Goal: Use online tool/utility: Utilize a website feature to perform a specific function

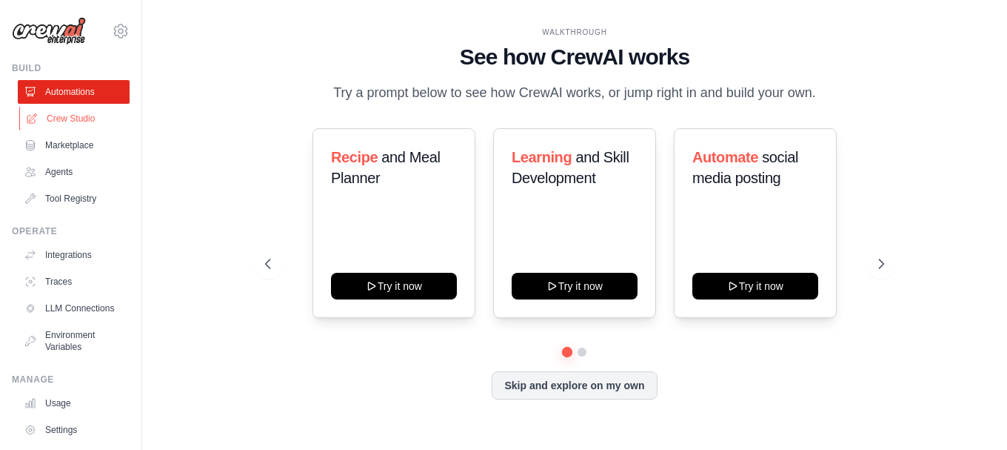
click at [62, 117] on link "Crew Studio" at bounding box center [75, 119] width 112 height 24
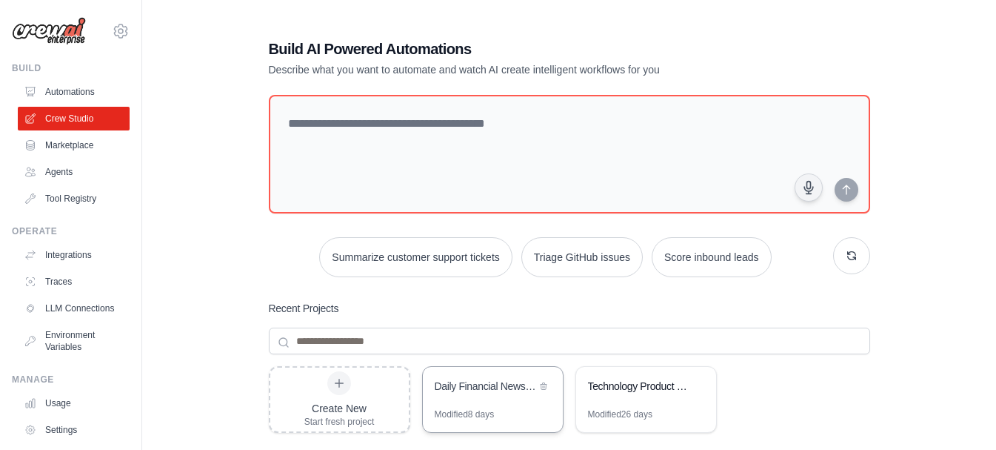
click at [487, 390] on div "Daily Financial Newsletter Generator" at bounding box center [485, 385] width 101 height 15
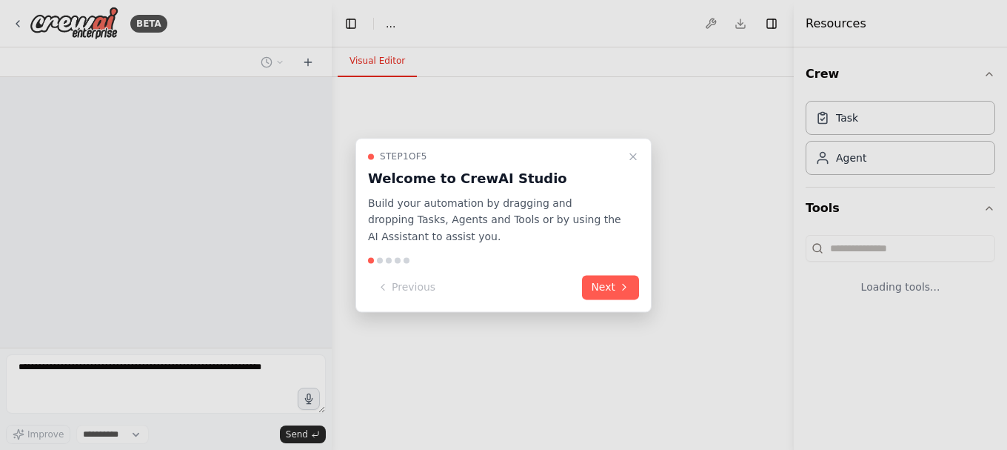
select select "****"
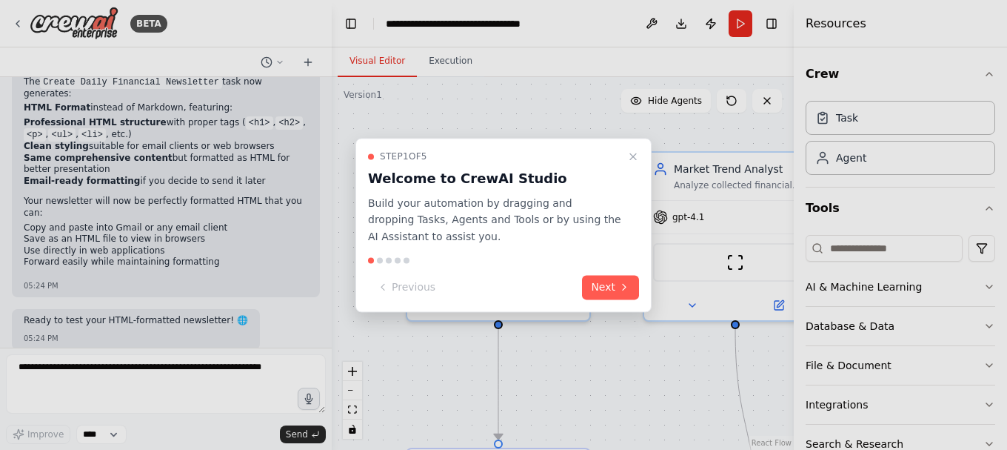
scroll to position [10632, 0]
click at [637, 154] on icon "Close walkthrough" at bounding box center [633, 156] width 12 height 12
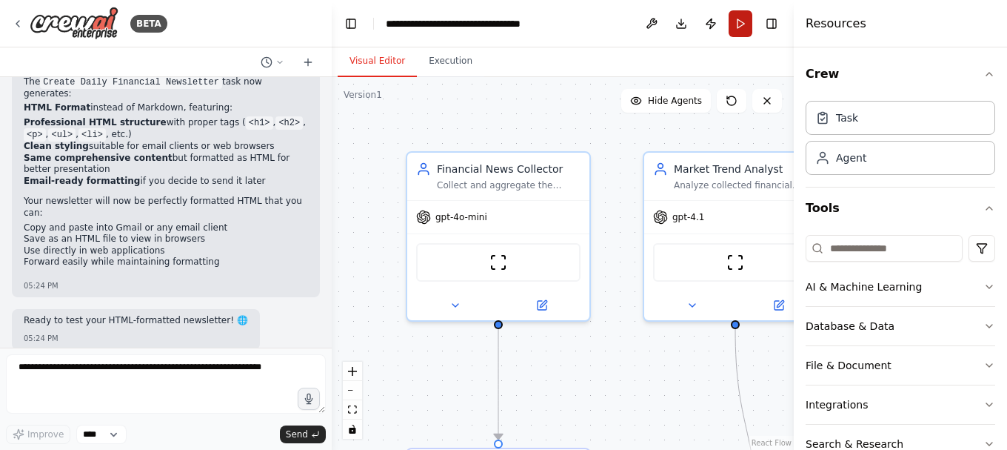
click at [743, 22] on button "Run" at bounding box center [741, 23] width 24 height 27
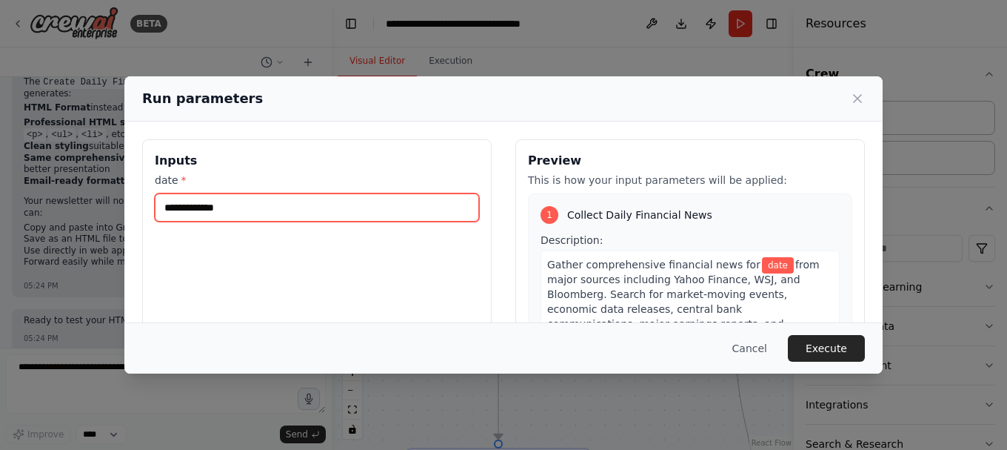
click at [277, 198] on input "date *" at bounding box center [317, 207] width 324 height 28
type input "**********"
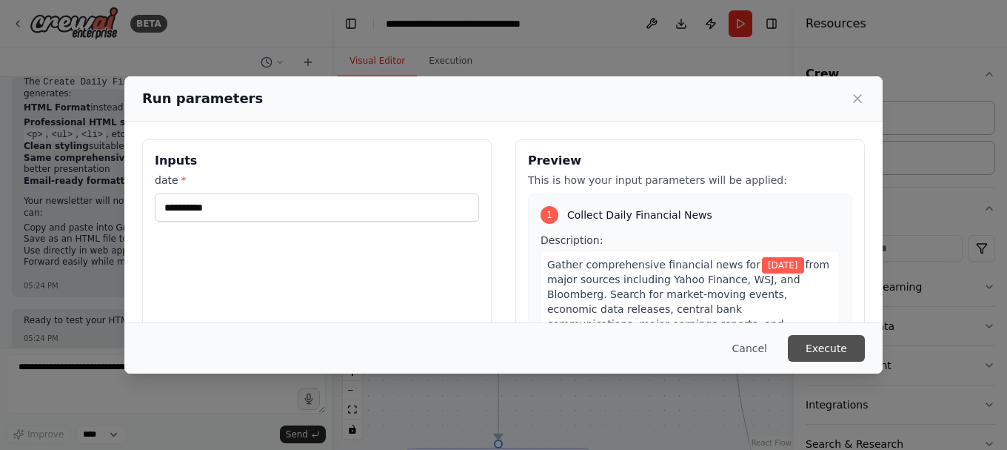
click at [810, 354] on button "Execute" at bounding box center [826, 348] width 77 height 27
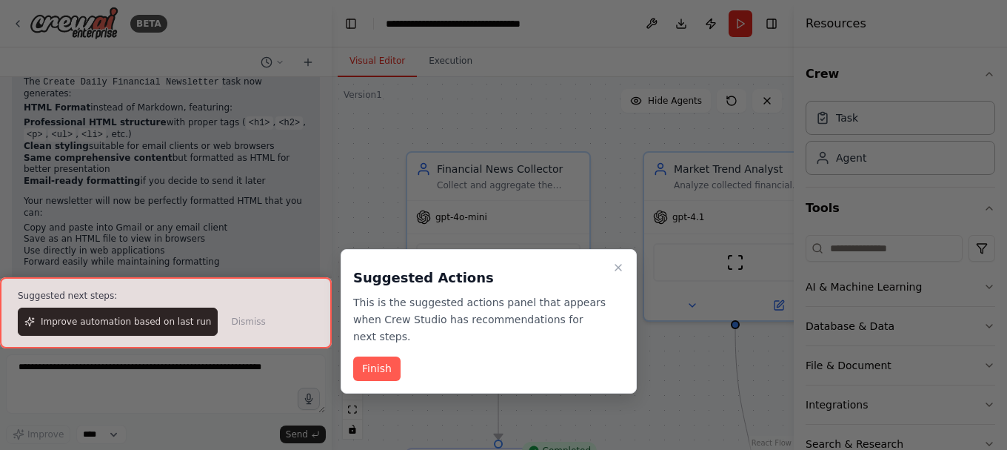
click at [224, 320] on div at bounding box center [166, 312] width 332 height 71
click at [384, 356] on button "Finish" at bounding box center [376, 368] width 47 height 24
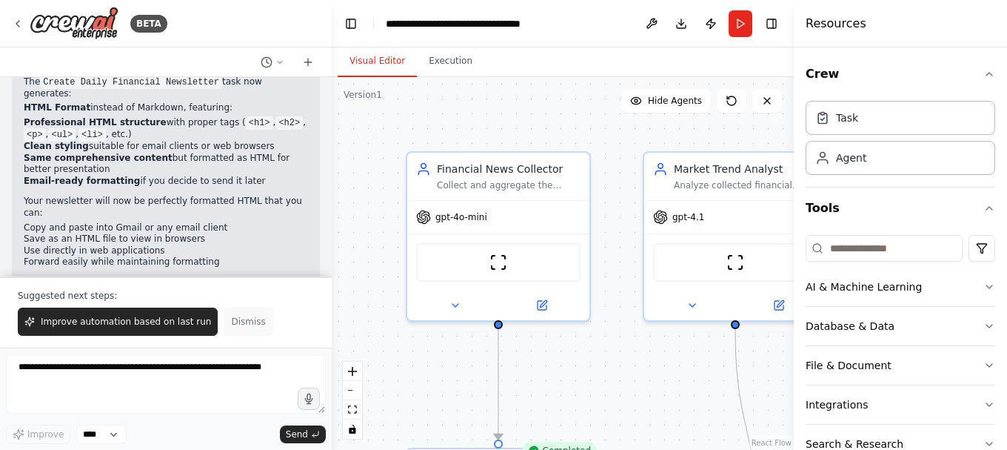
click at [236, 321] on span "Dismiss" at bounding box center [248, 322] width 34 height 12
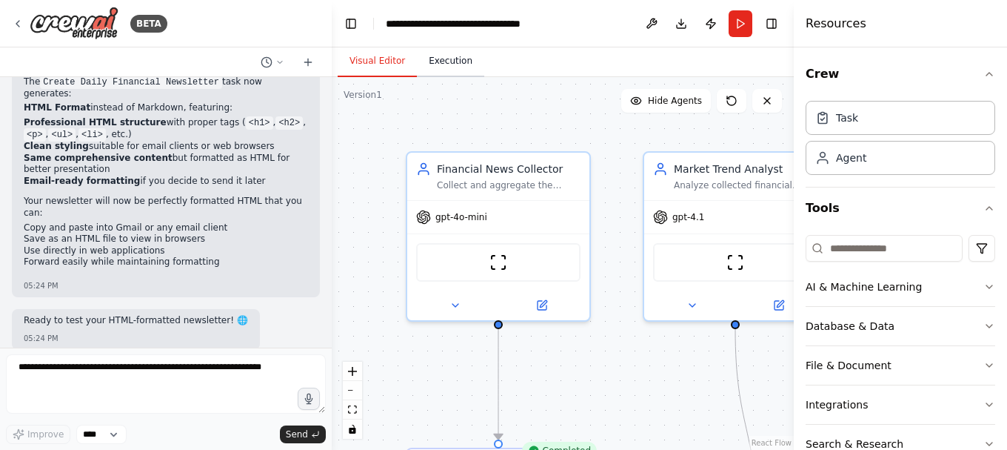
click at [453, 56] on button "Execution" at bounding box center [450, 61] width 67 height 31
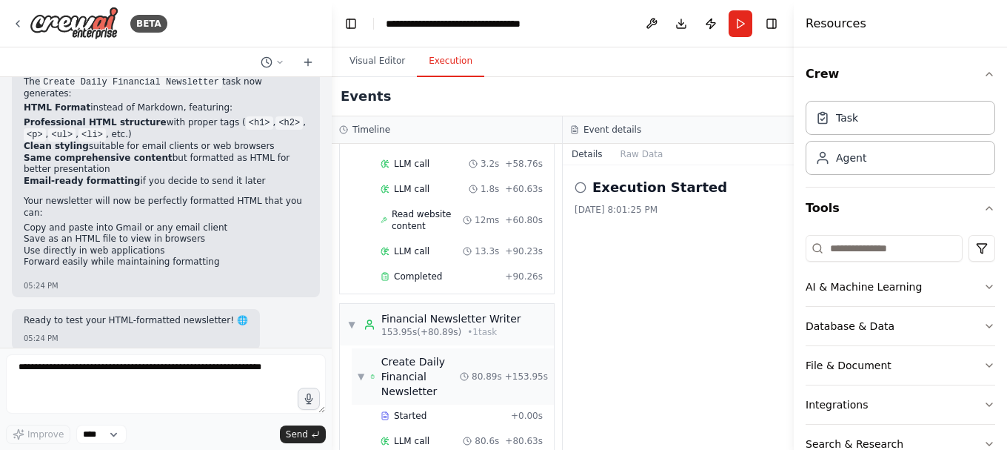
scroll to position [2125, 0]
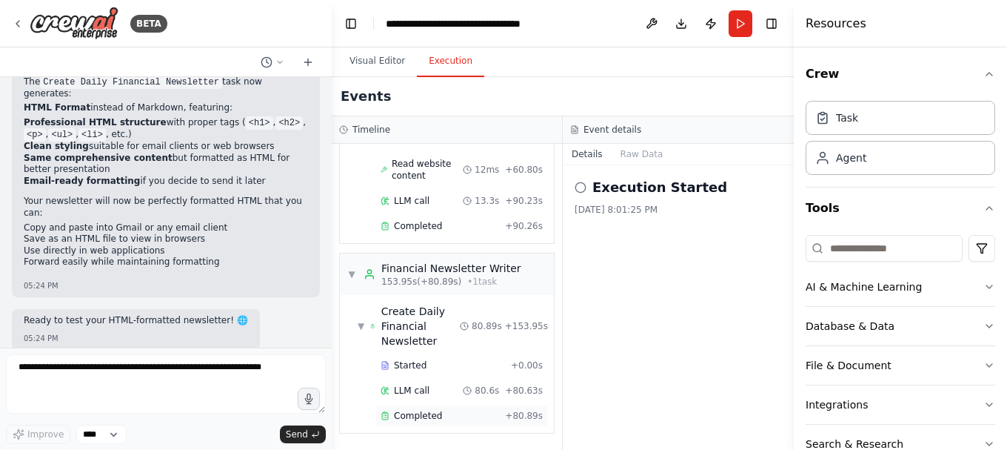
click at [421, 410] on span "Completed" at bounding box center [418, 416] width 48 height 12
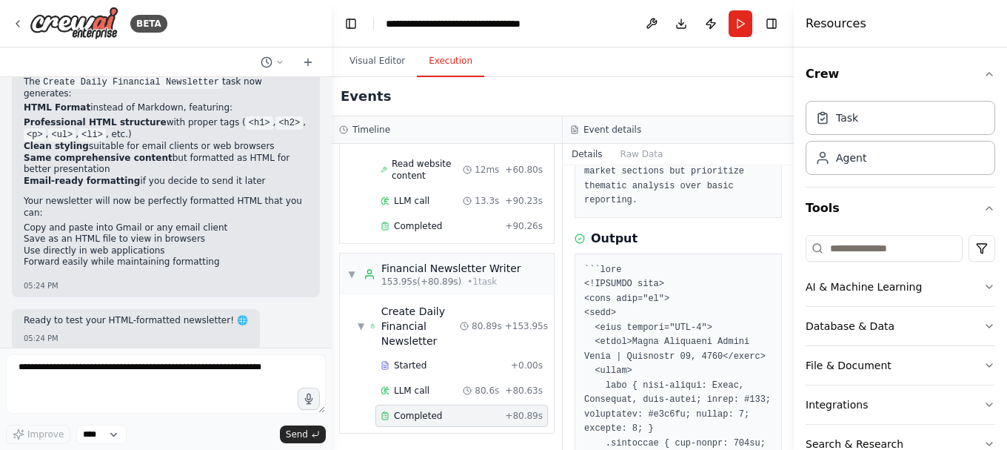
scroll to position [296, 0]
click at [776, 23] on button "Toggle Right Sidebar" at bounding box center [771, 23] width 21 height 21
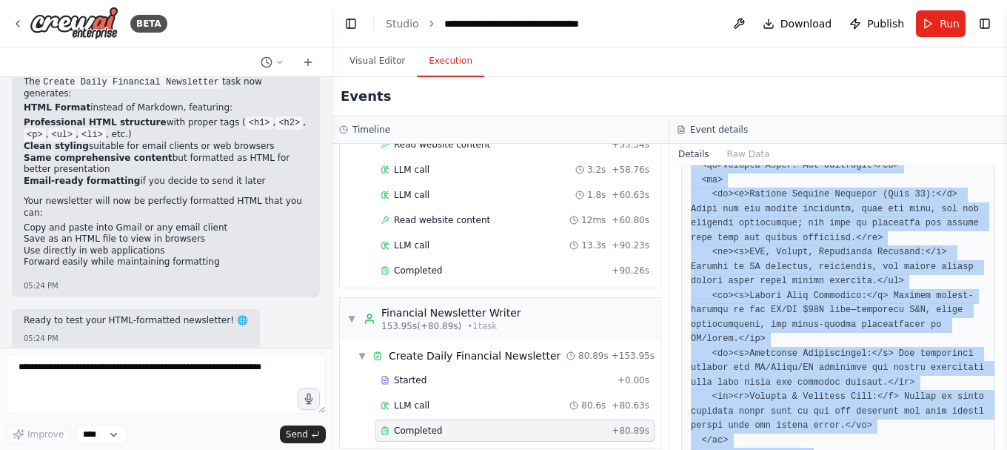
scroll to position [5298, 0]
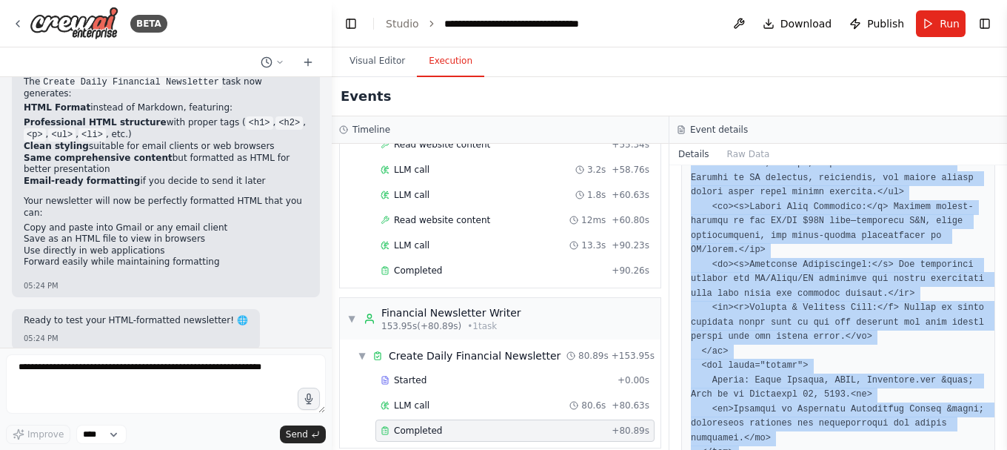
drag, startPoint x: 692, startPoint y: 256, endPoint x: 775, endPoint y: 392, distance: 159.9
copy pre "<!DOCTYPE html> <html lang="en"> <head> <meta charset="UTF-8"> <title>Daily Fin…"
